Goal: Task Accomplishment & Management: Use online tool/utility

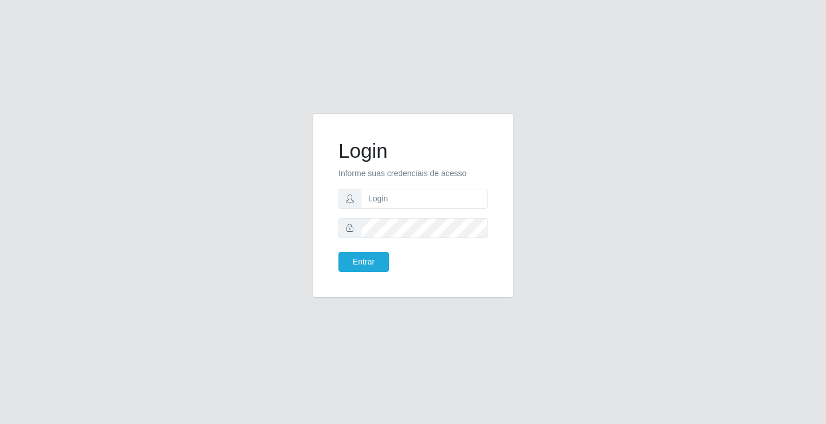
click at [389, 197] on input "text" at bounding box center [424, 199] width 127 height 20
type input "[PERSON_NAME]"
click at [339, 252] on button "Entrar" at bounding box center [364, 262] width 51 height 20
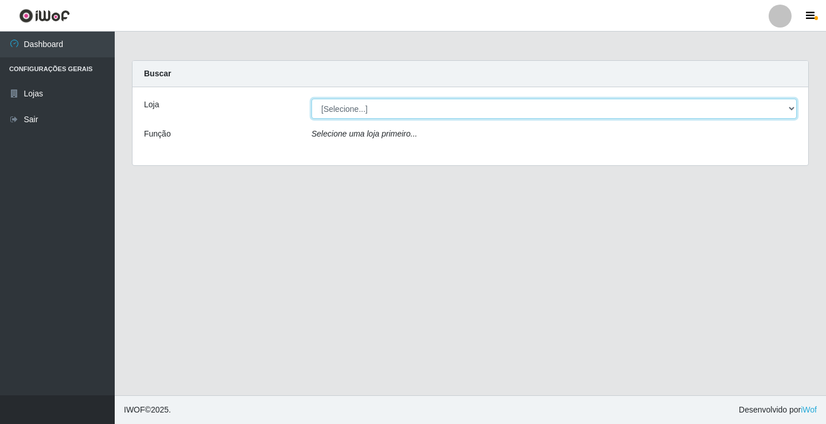
click at [352, 110] on select "[Selecione...] Ideal - Conceição" at bounding box center [554, 109] width 485 height 20
select select "231"
click at [312, 99] on select "[Selecione...] Ideal - Conceição" at bounding box center [554, 109] width 485 height 20
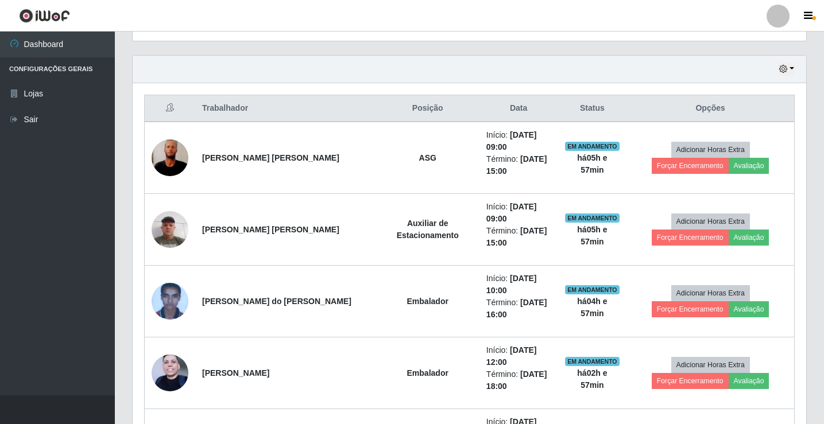
scroll to position [402, 0]
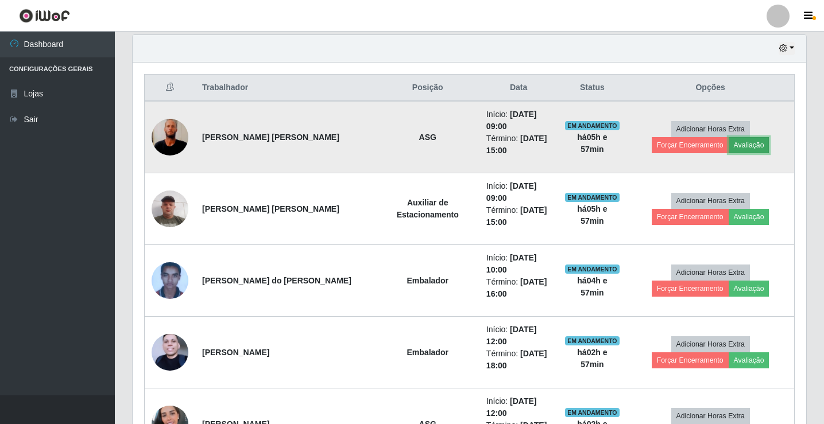
click at [728, 143] on button "Avaliação" at bounding box center [748, 145] width 41 height 16
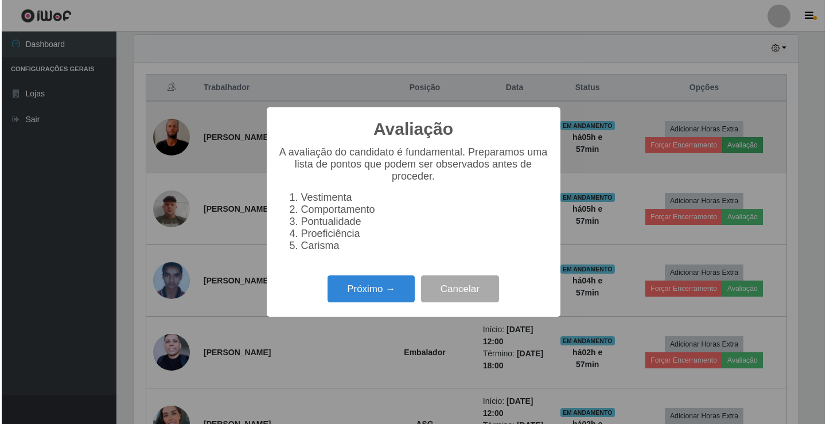
scroll to position [238, 667]
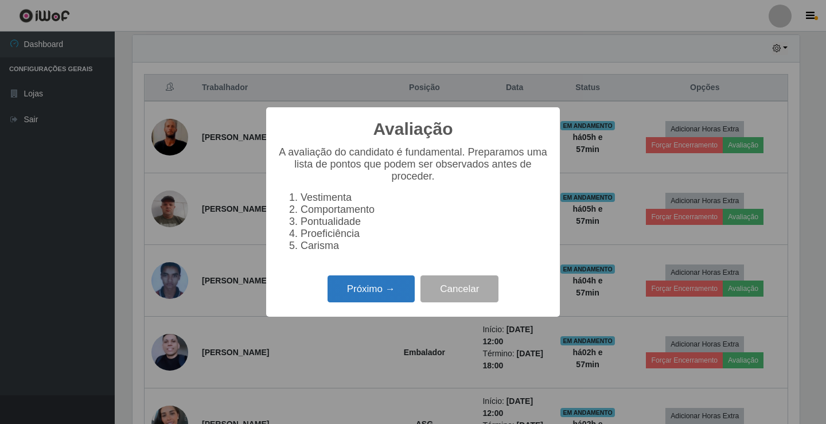
click at [371, 298] on button "Próximo →" at bounding box center [371, 288] width 87 height 27
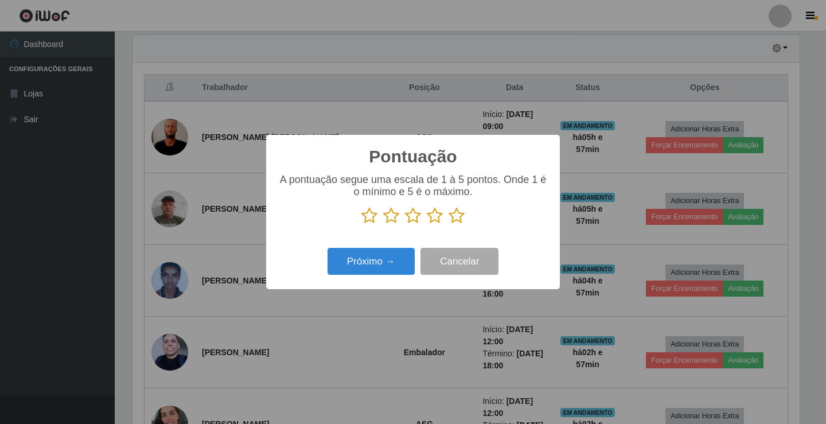
scroll to position [573638, 573209]
click at [414, 219] on icon at bounding box center [413, 215] width 16 height 17
click at [405, 224] on input "radio" at bounding box center [405, 224] width 0 height 0
click at [394, 251] on button "Próximo →" at bounding box center [371, 261] width 87 height 27
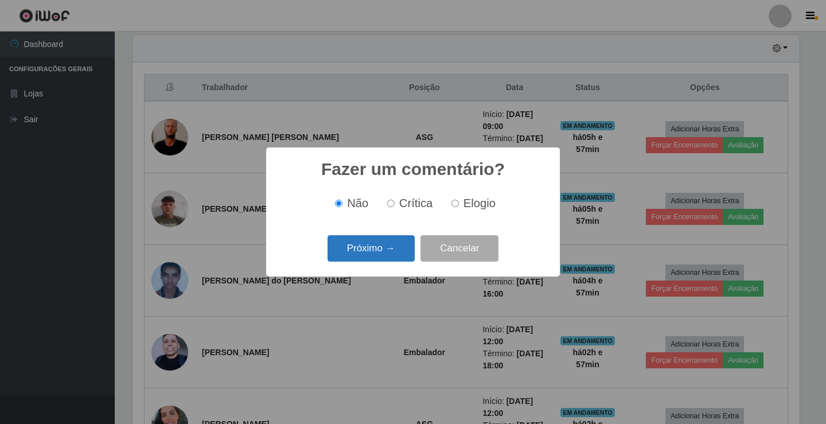
click at [401, 257] on button "Próximo →" at bounding box center [371, 248] width 87 height 27
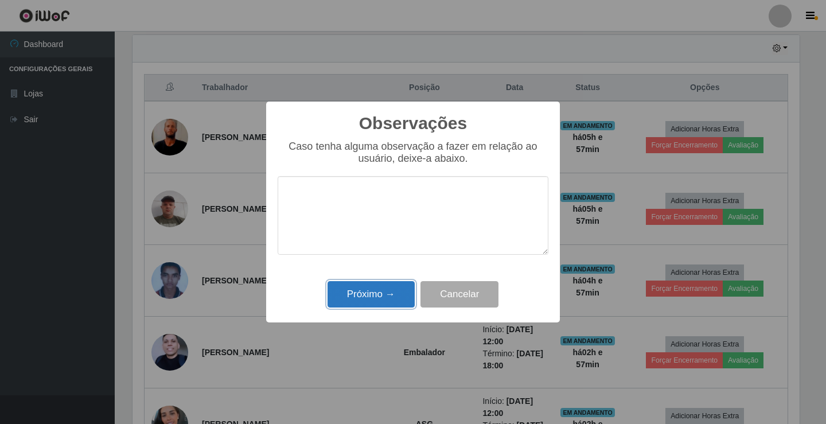
click at [399, 290] on button "Próximo →" at bounding box center [371, 294] width 87 height 27
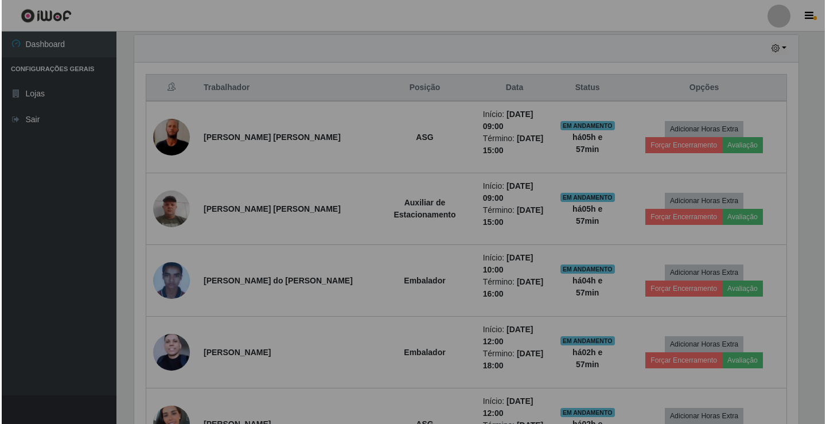
scroll to position [238, 673]
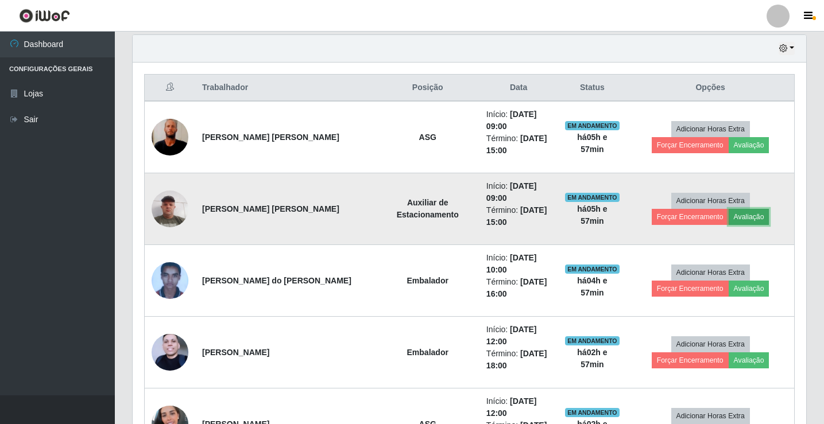
click at [728, 209] on button "Avaliação" at bounding box center [748, 217] width 41 height 16
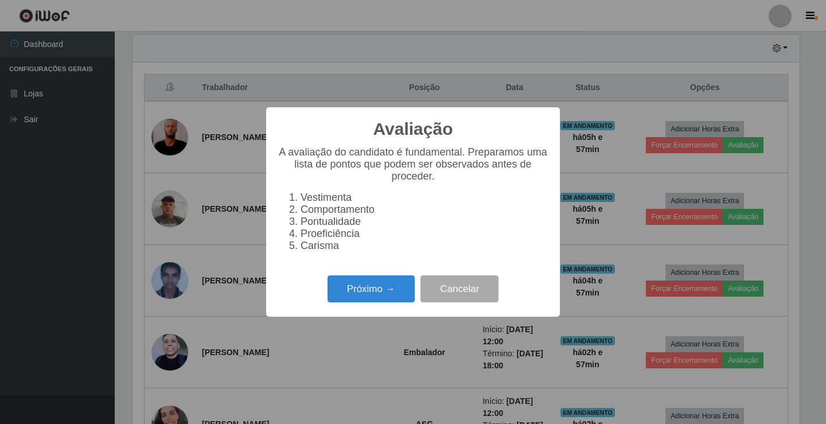
scroll to position [238, 667]
click at [353, 291] on button "Próximo →" at bounding box center [371, 288] width 87 height 27
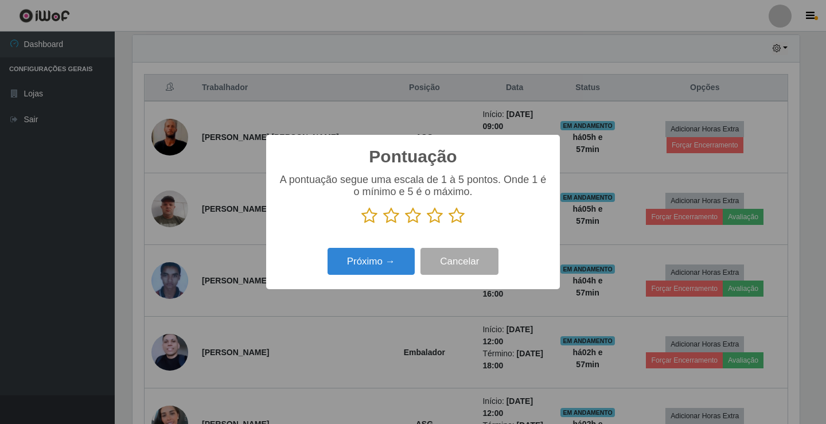
click at [413, 224] on icon at bounding box center [413, 215] width 16 height 17
click at [405, 224] on input "radio" at bounding box center [405, 224] width 0 height 0
click at [394, 257] on button "Próximo →" at bounding box center [371, 261] width 87 height 27
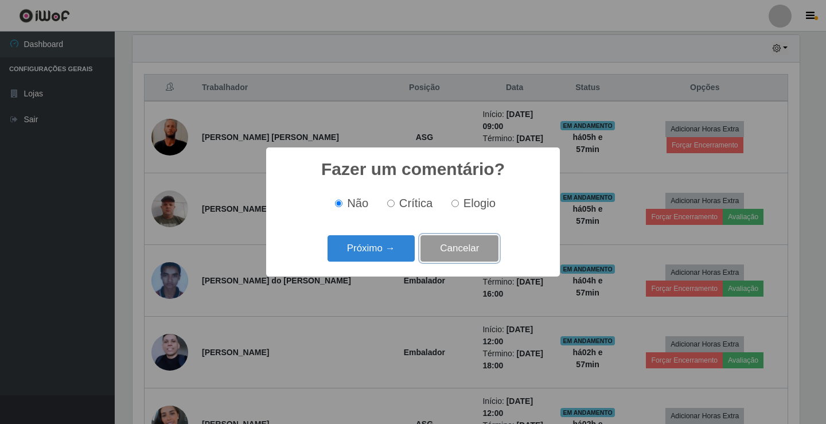
click at [461, 257] on button "Cancelar" at bounding box center [460, 248] width 78 height 27
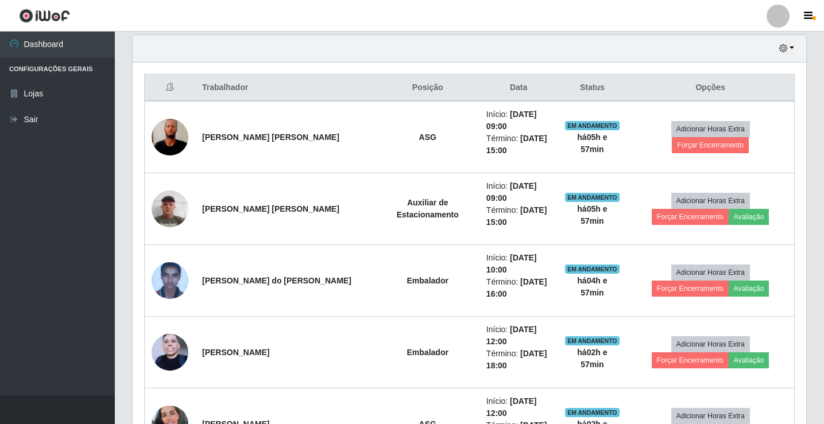
scroll to position [238, 673]
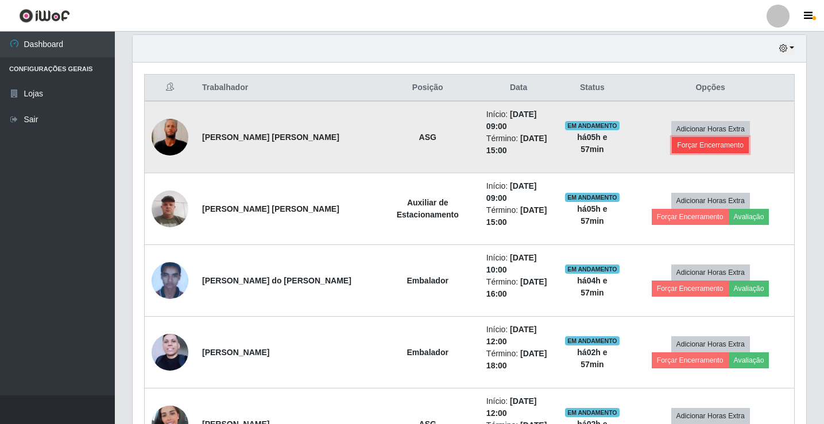
click at [724, 137] on button "Forçar Encerramento" at bounding box center [709, 145] width 77 height 16
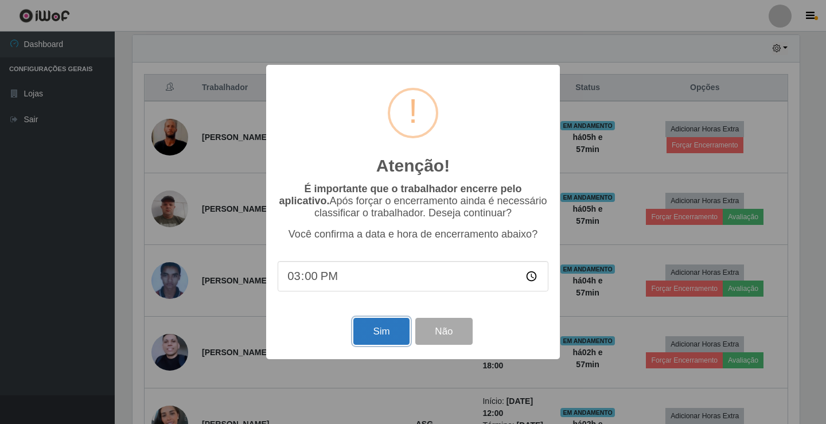
click at [395, 332] on button "Sim" at bounding box center [382, 331] width 56 height 27
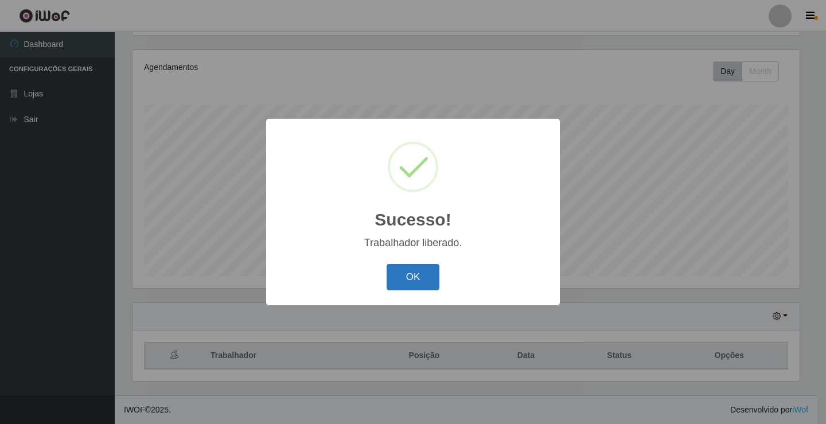
click at [424, 273] on button "OK" at bounding box center [413, 277] width 53 height 27
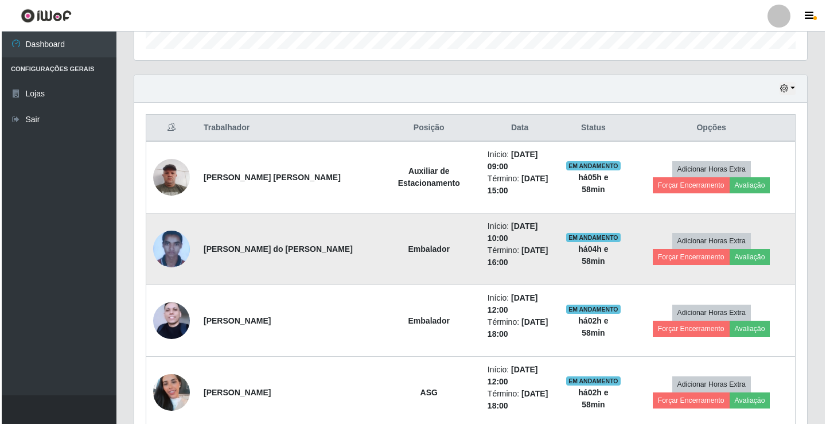
scroll to position [384, 0]
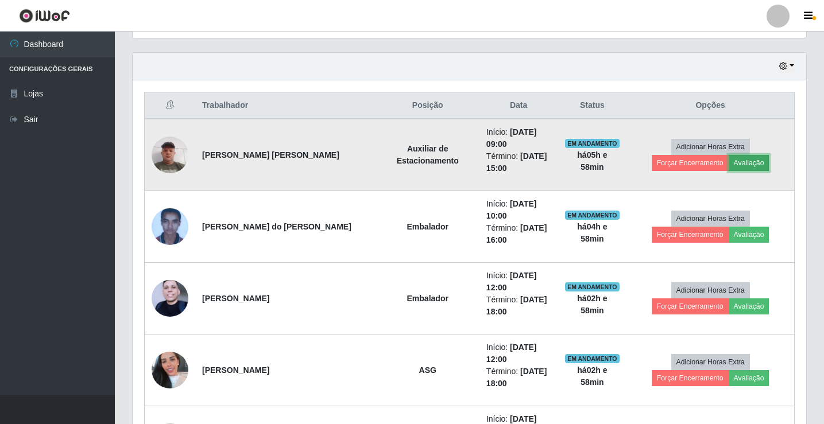
click at [728, 163] on button "Avaliação" at bounding box center [748, 163] width 41 height 16
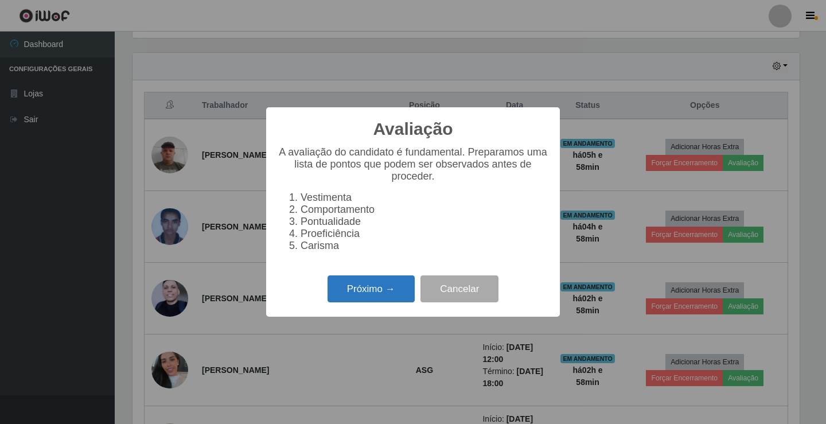
click at [343, 298] on button "Próximo →" at bounding box center [371, 288] width 87 height 27
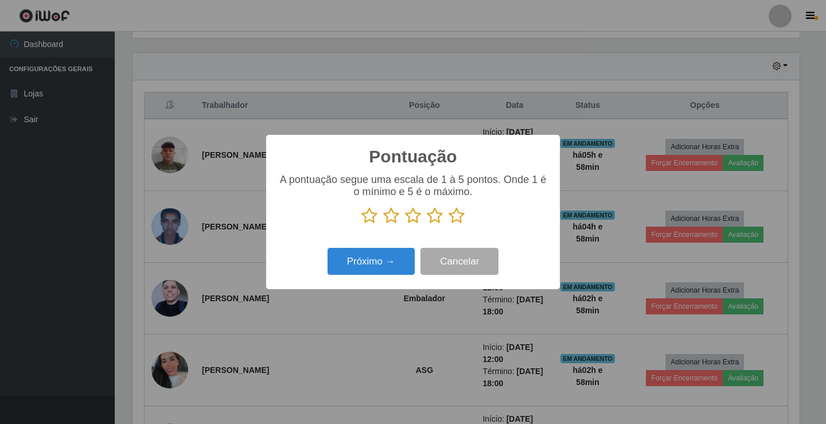
scroll to position [0, 0]
click at [415, 222] on icon at bounding box center [413, 215] width 16 height 17
click at [405, 224] on input "radio" at bounding box center [405, 224] width 0 height 0
click at [383, 263] on button "Próximo →" at bounding box center [371, 261] width 87 height 27
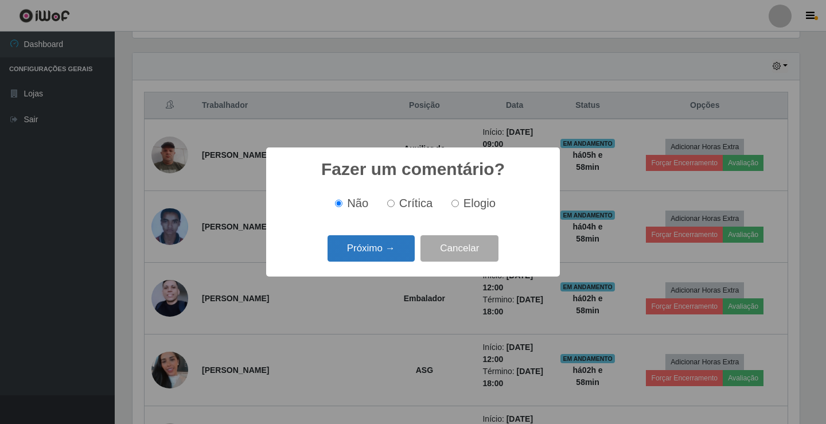
click at [386, 248] on button "Próximo →" at bounding box center [371, 248] width 87 height 27
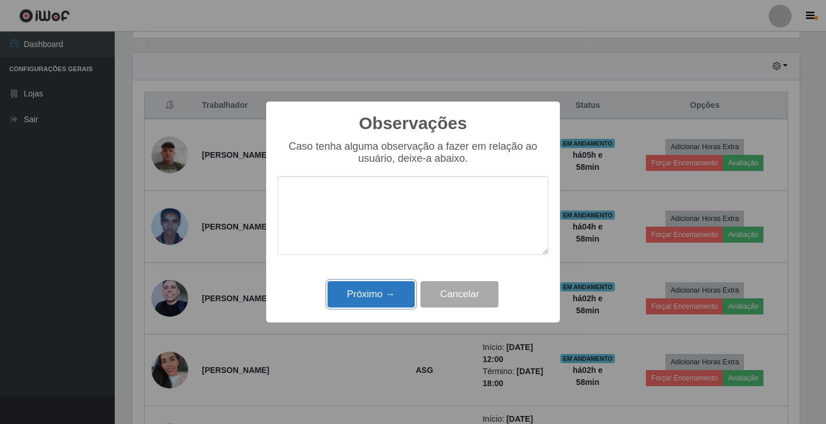
click at [364, 294] on button "Próximo →" at bounding box center [371, 294] width 87 height 27
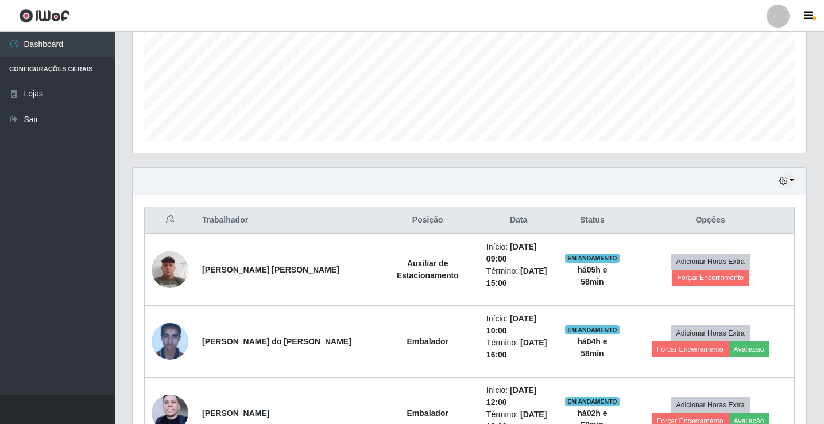
click at [775, 12] on div at bounding box center [777, 16] width 23 height 23
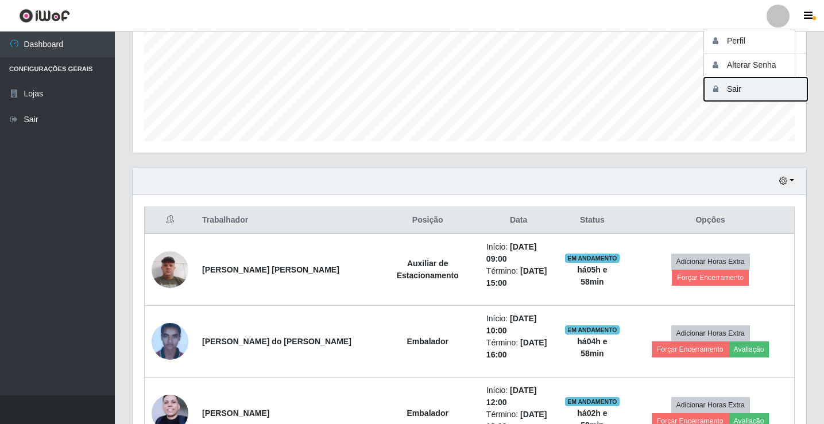
click at [755, 93] on button "Sair" at bounding box center [755, 89] width 103 height 24
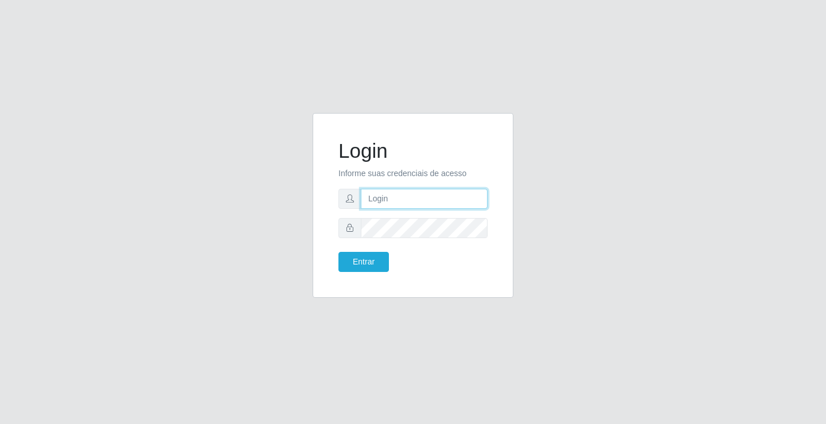
click at [399, 200] on input "text" at bounding box center [424, 199] width 127 height 20
type input "[PERSON_NAME]"
click at [339, 252] on button "Entrar" at bounding box center [364, 262] width 51 height 20
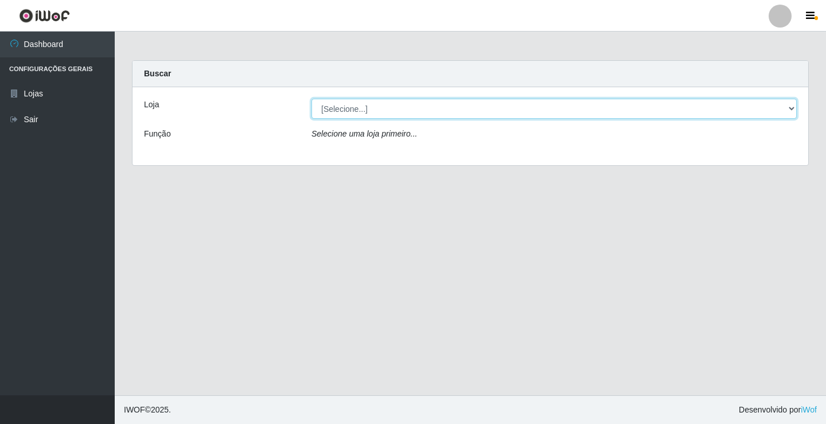
drag, startPoint x: 490, startPoint y: 102, endPoint x: 499, endPoint y: 118, distance: 18.5
click at [490, 102] on select "[Selecione...] Ideal - Conceição" at bounding box center [554, 109] width 485 height 20
select select "231"
click at [312, 99] on select "[Selecione...] Ideal - Conceição" at bounding box center [554, 109] width 485 height 20
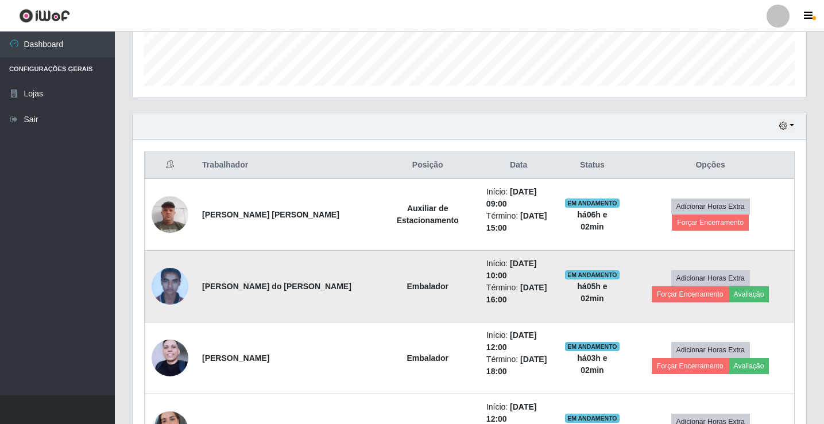
scroll to position [344, 0]
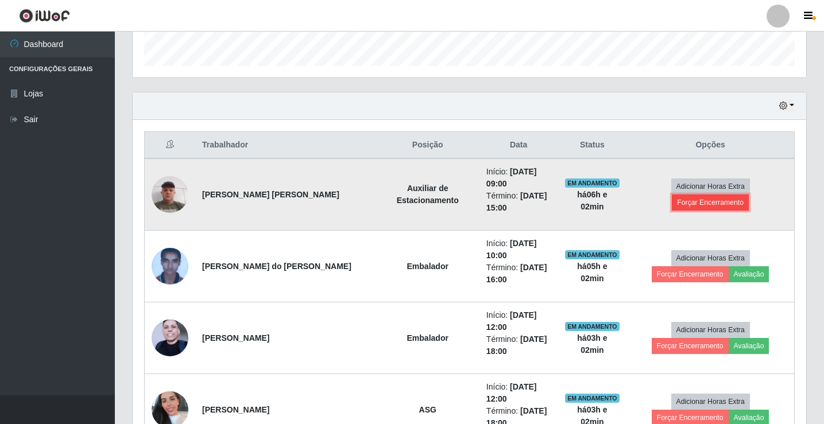
click at [731, 195] on button "Forçar Encerramento" at bounding box center [709, 203] width 77 height 16
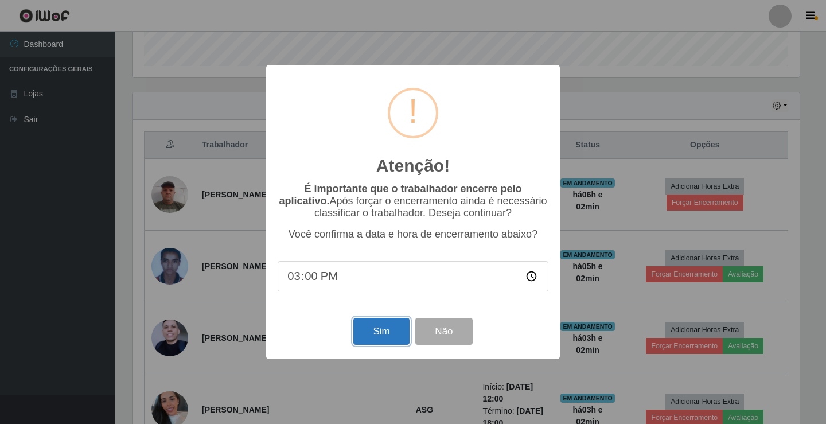
click at [390, 332] on button "Sim" at bounding box center [382, 331] width 56 height 27
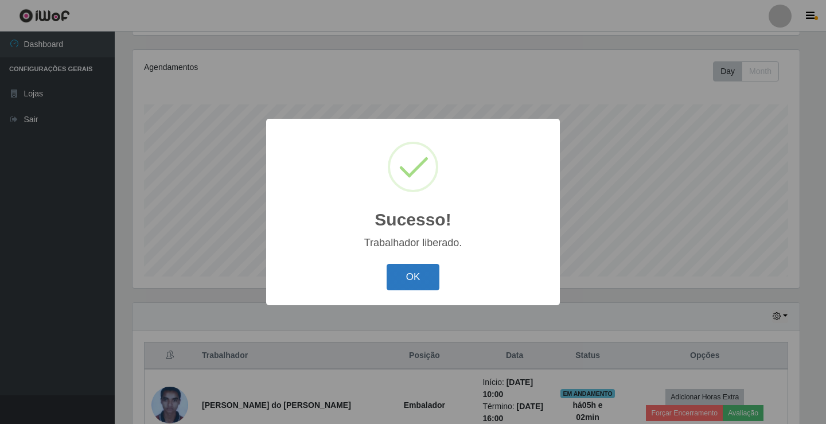
click at [425, 276] on button "OK" at bounding box center [413, 277] width 53 height 27
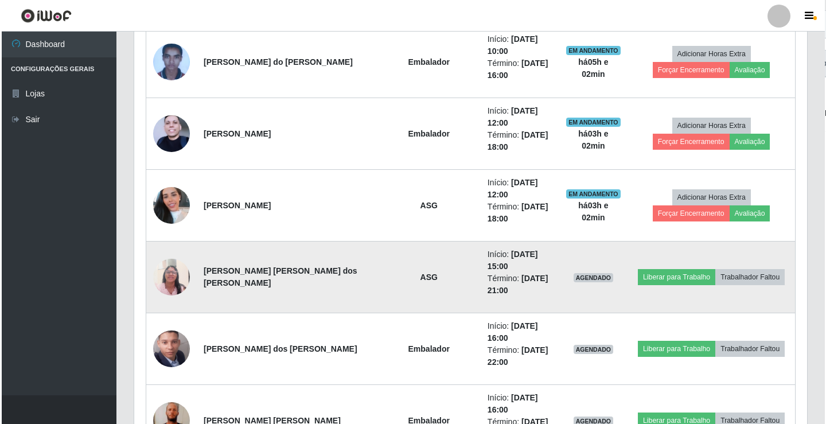
scroll to position [478, 0]
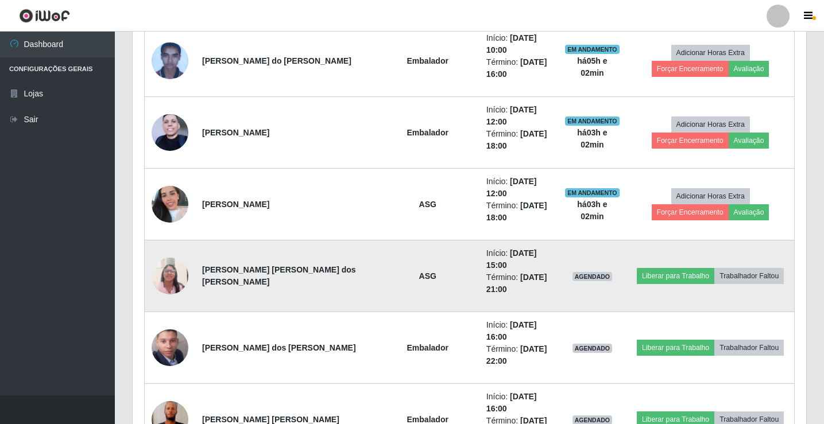
click at [161, 251] on img at bounding box center [170, 275] width 37 height 49
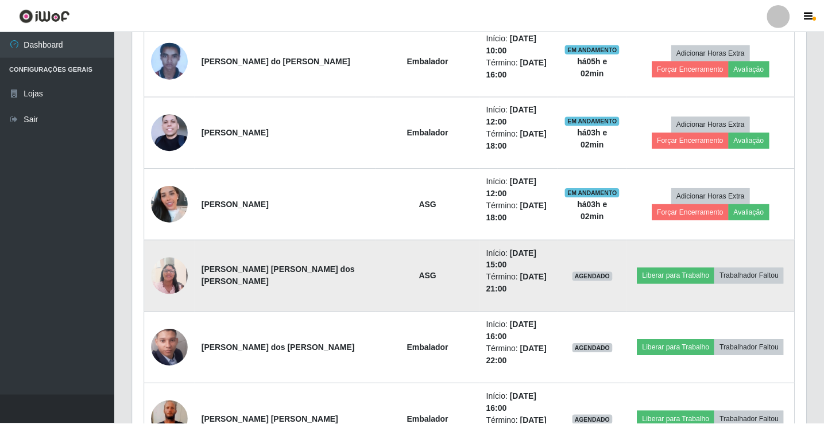
scroll to position [238, 667]
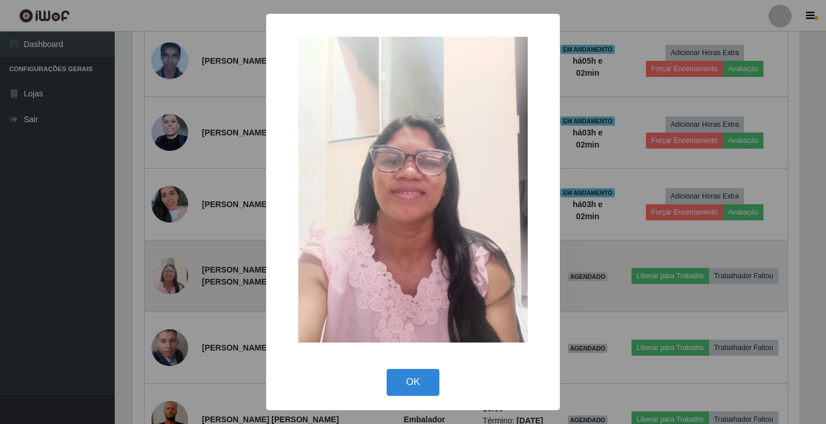
click at [161, 235] on div "× OK Cancel" at bounding box center [413, 212] width 826 height 424
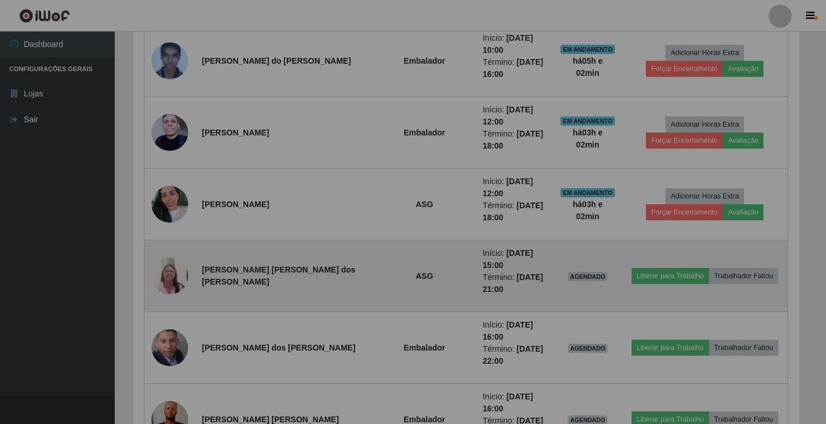
scroll to position [238, 673]
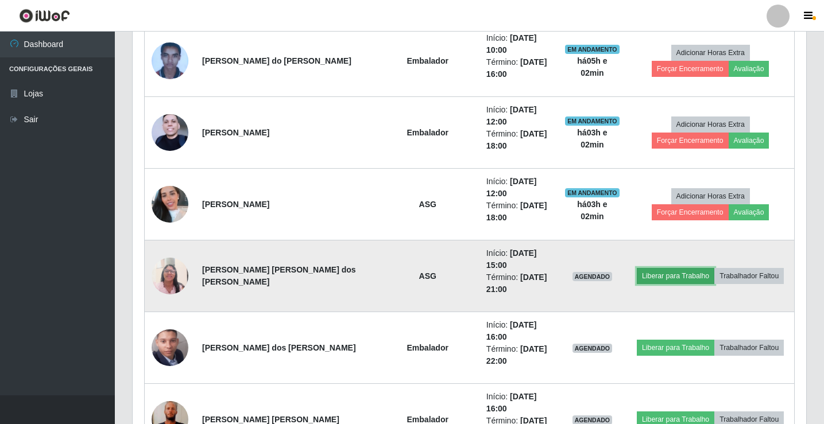
click at [647, 268] on button "Liberar para Trabalho" at bounding box center [674, 276] width 77 height 16
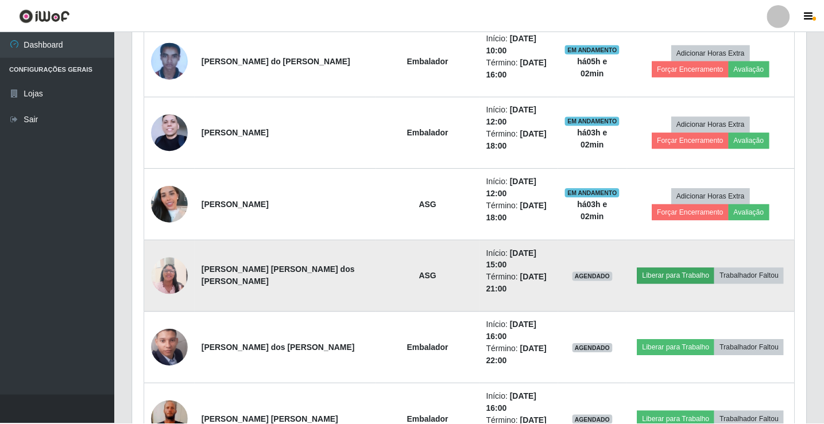
scroll to position [238, 667]
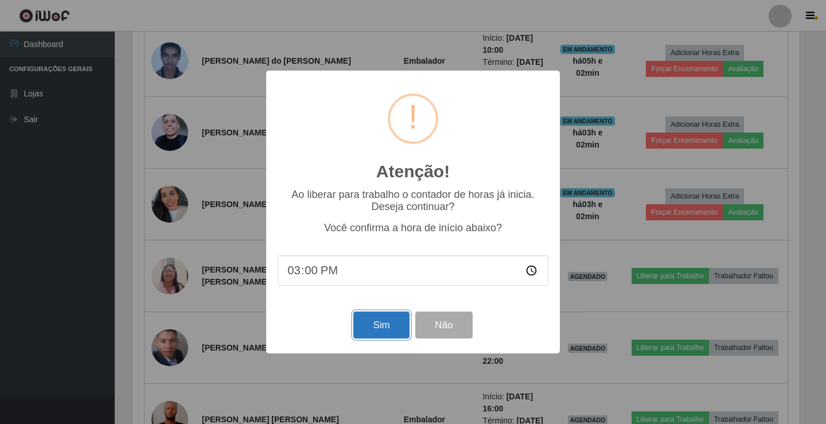
click at [371, 320] on button "Sim" at bounding box center [382, 325] width 56 height 27
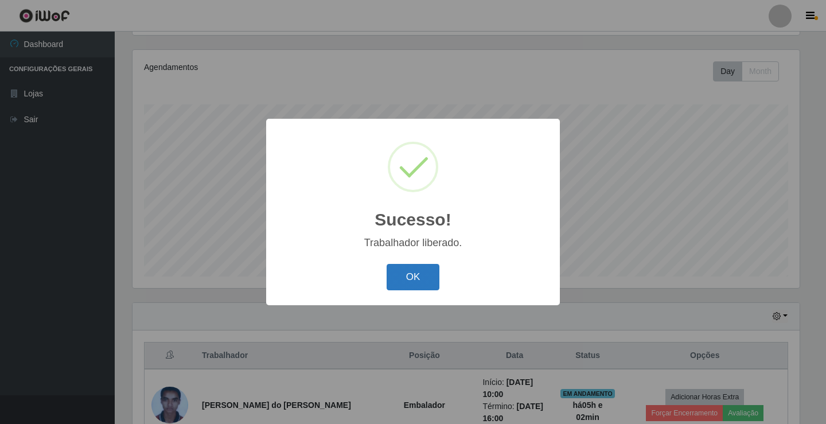
click at [410, 279] on button "OK" at bounding box center [413, 277] width 53 height 27
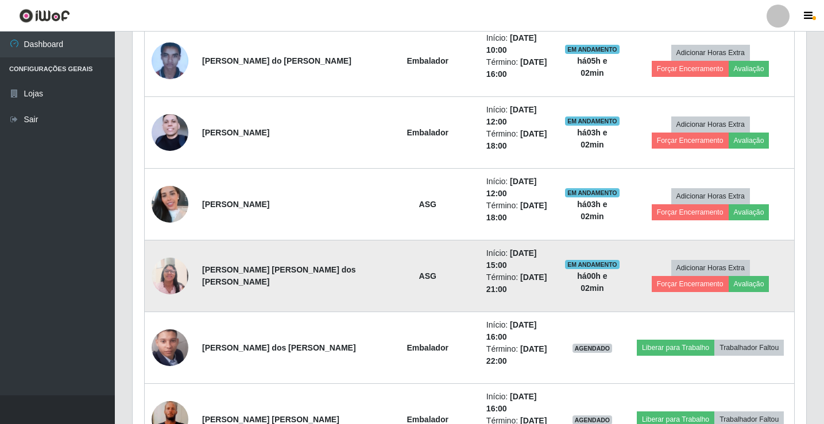
scroll to position [421, 0]
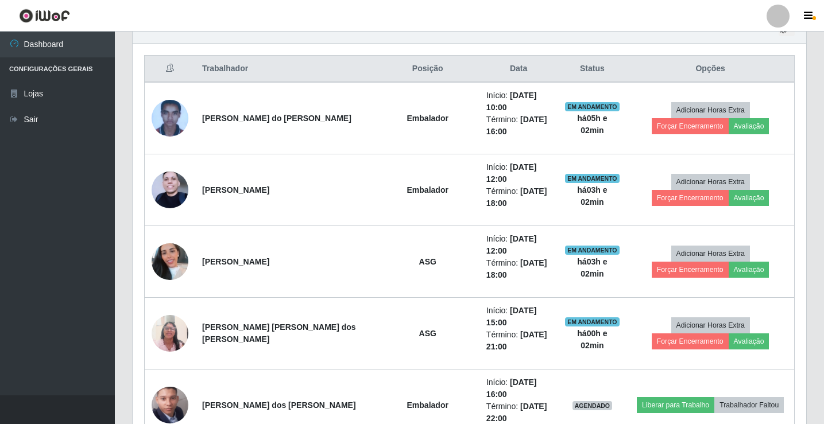
click at [776, 17] on div at bounding box center [777, 16] width 23 height 23
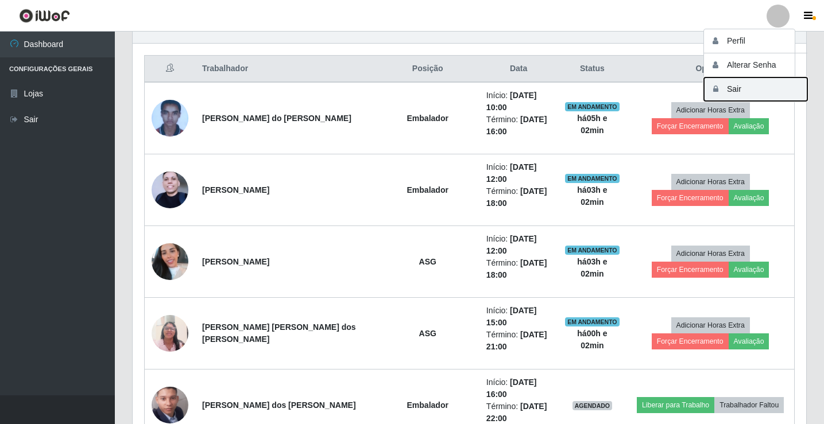
click at [756, 84] on button "Sair" at bounding box center [755, 89] width 103 height 24
